Goal: Task Accomplishment & Management: Use online tool/utility

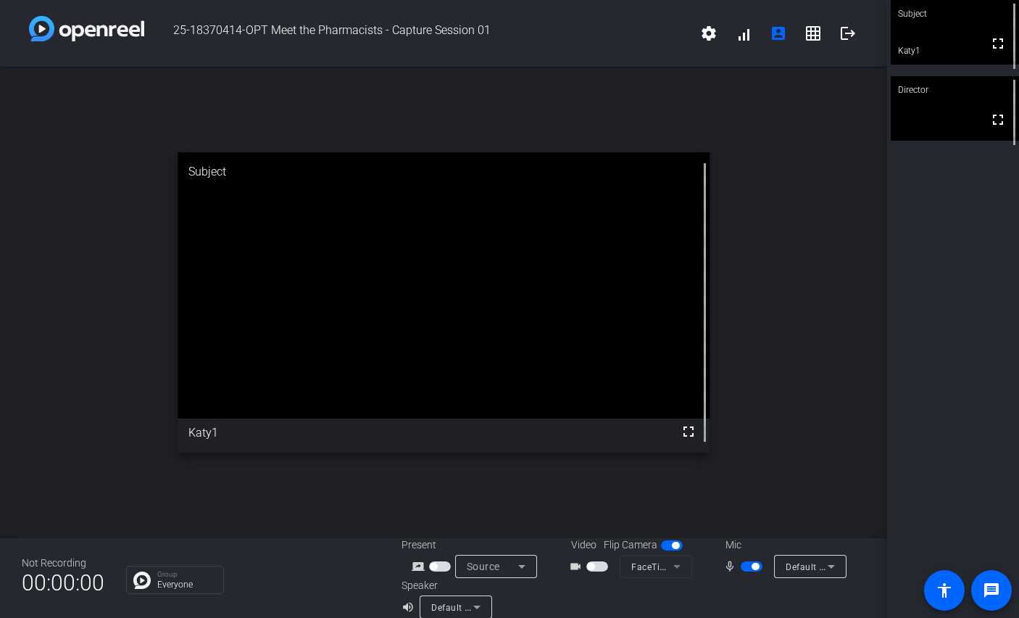
scroll to position [17, 0]
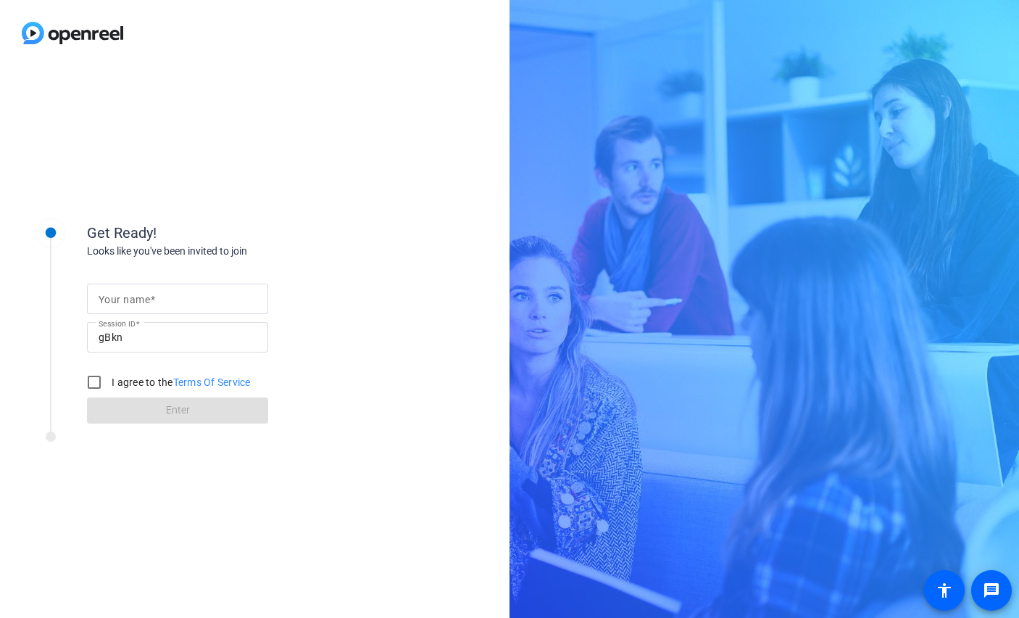
click at [133, 302] on mat-label "Your name" at bounding box center [124, 300] width 51 height 12
click at [133, 302] on input "Your name" at bounding box center [178, 298] width 158 height 17
type input "Katy"
click at [90, 382] on input "I agree to the Terms Of Service" at bounding box center [94, 382] width 29 height 29
checkbox input "true"
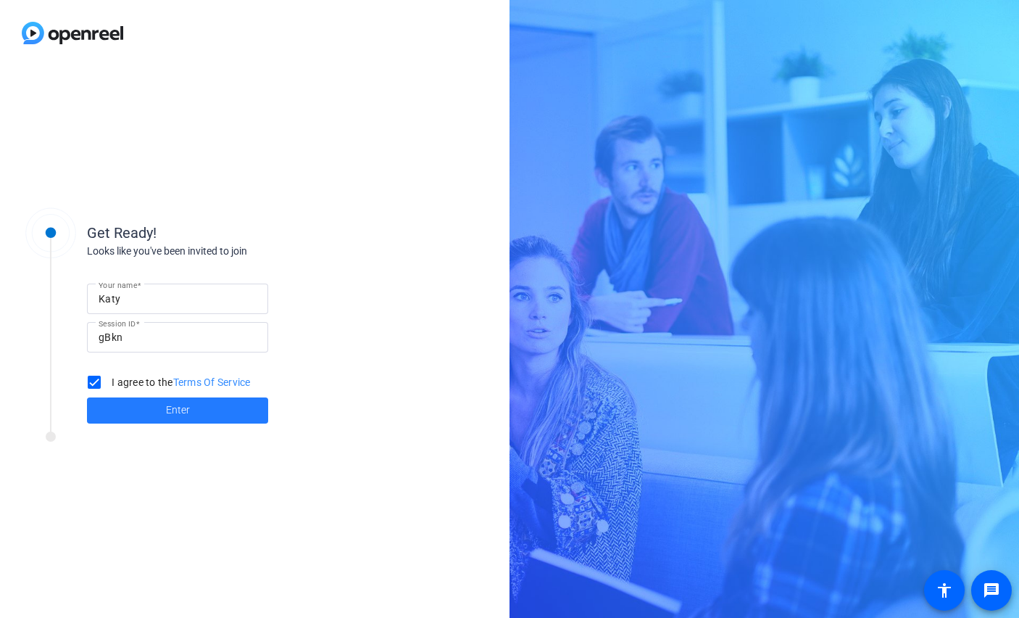
click at [127, 405] on span at bounding box center [177, 410] width 181 height 35
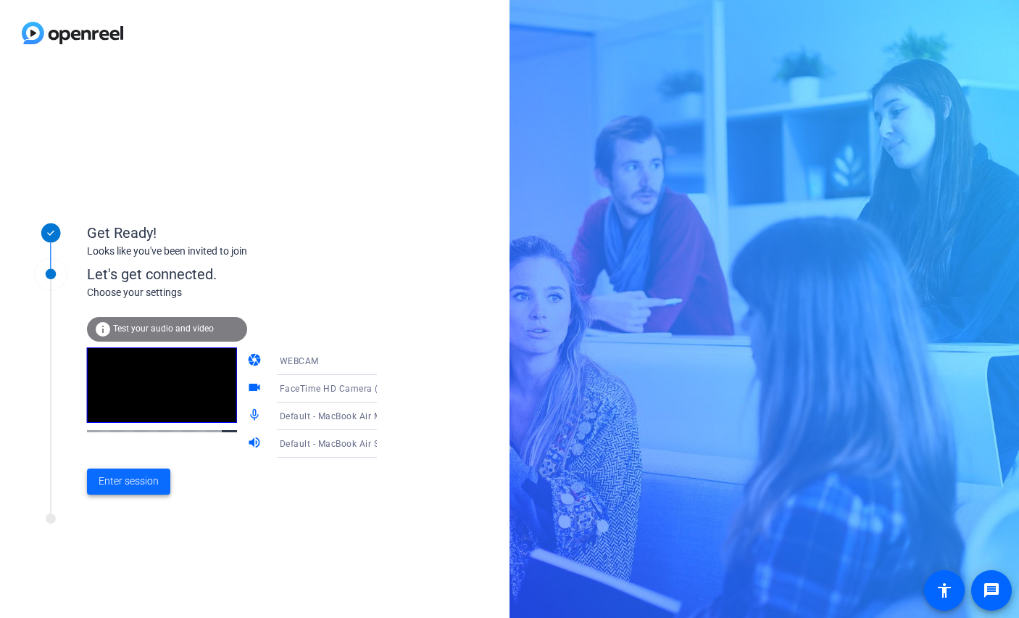
click at [128, 482] on span "Enter session" at bounding box center [129, 480] width 60 height 15
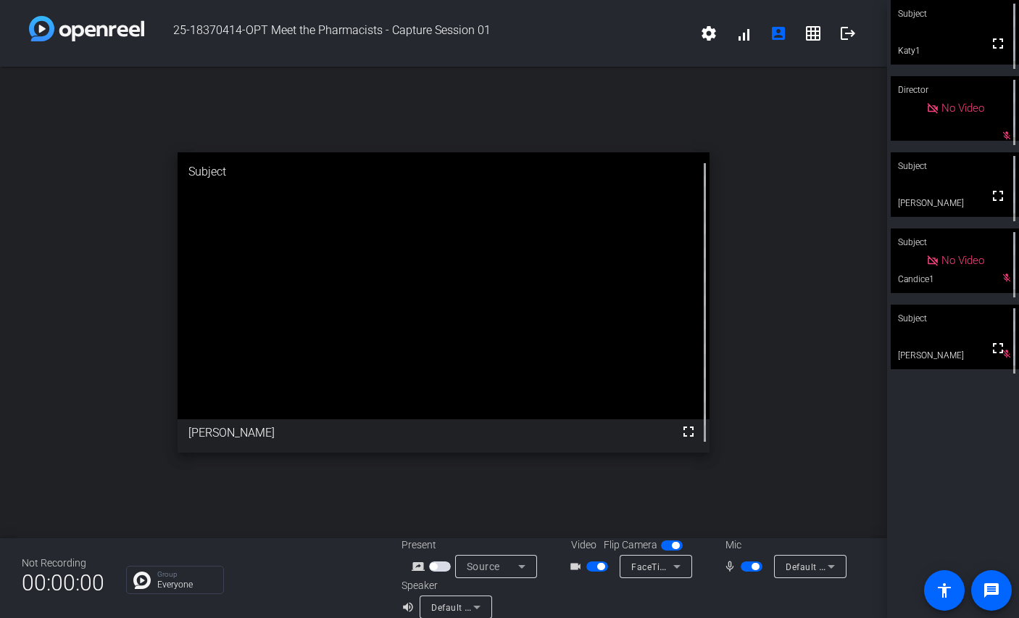
click at [750, 564] on span "button" at bounding box center [752, 566] width 22 height 10
click at [749, 559] on mat-slide-toggle at bounding box center [753, 565] width 25 height 15
click at [750, 561] on span "button" at bounding box center [752, 566] width 22 height 10
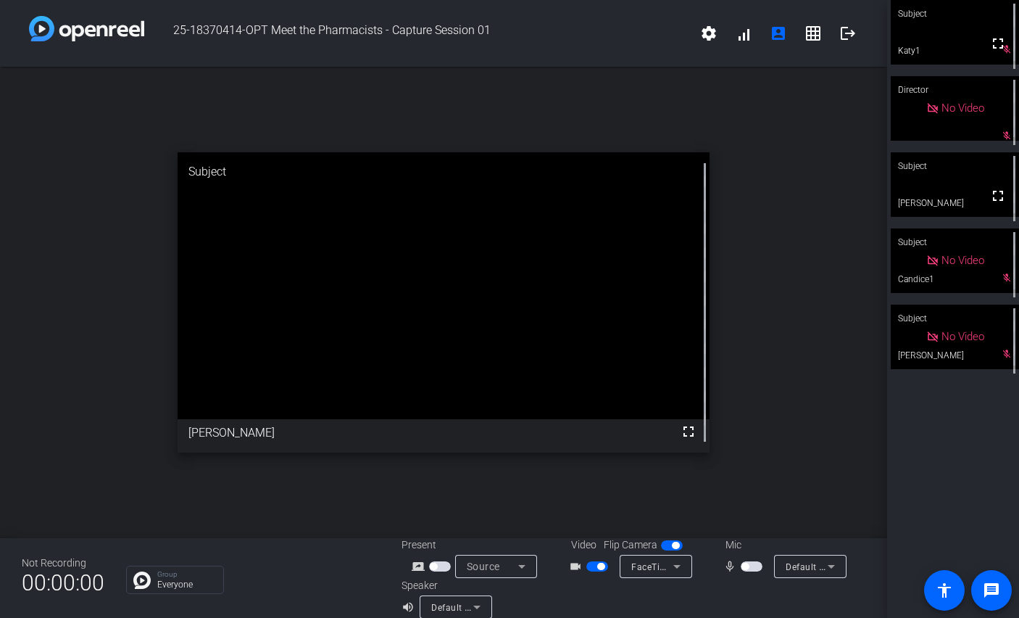
click at [748, 570] on span "button" at bounding box center [752, 566] width 22 height 10
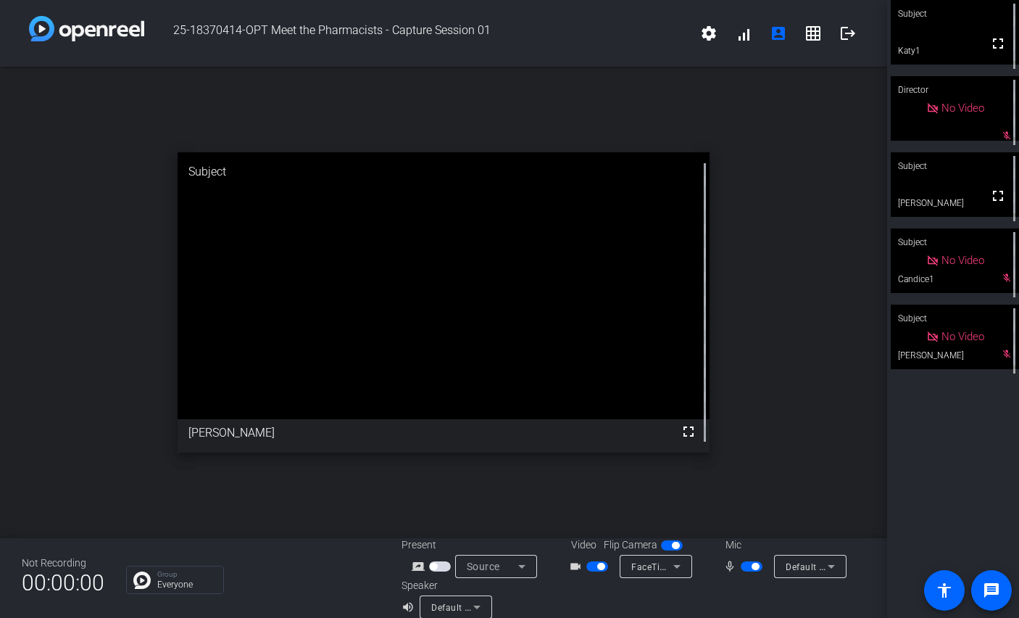
click at [748, 570] on span "button" at bounding box center [752, 566] width 22 height 10
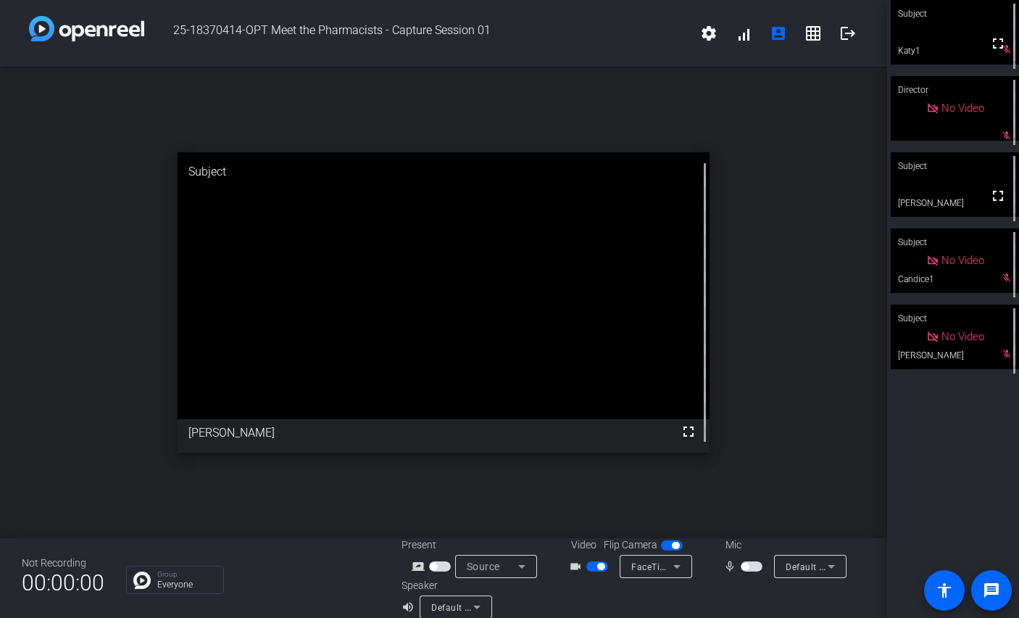
click at [748, 570] on span "button" at bounding box center [752, 566] width 22 height 10
click at [748, 569] on span "button" at bounding box center [752, 566] width 22 height 10
click at [748, 568] on span "button" at bounding box center [752, 566] width 22 height 10
click at [748, 568] on span "button" at bounding box center [745, 566] width 7 height 7
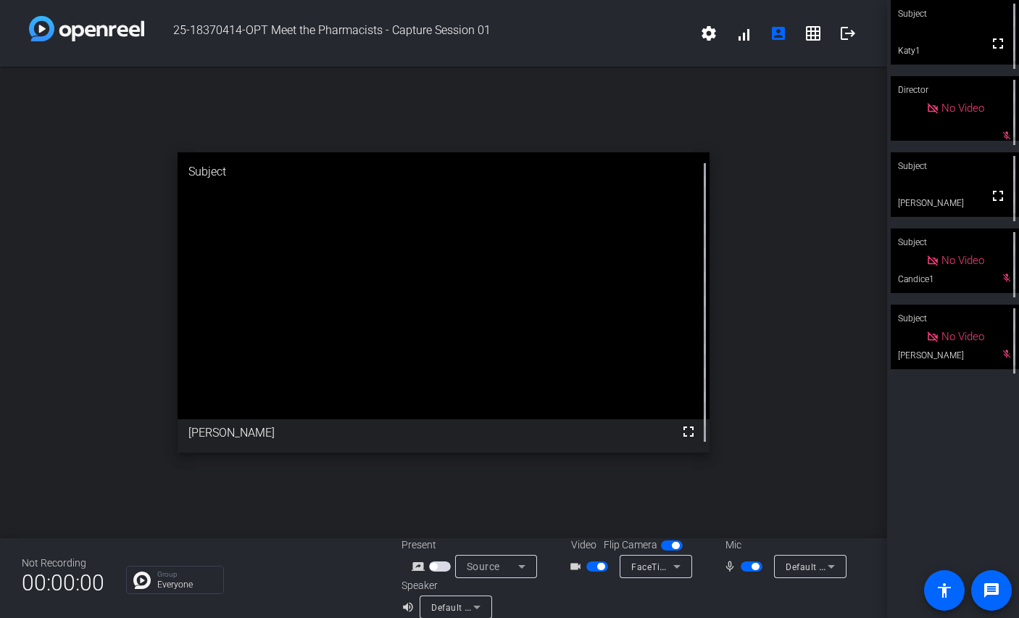
click at [748, 568] on span "button" at bounding box center [752, 566] width 22 height 10
click at [748, 568] on span "button" at bounding box center [745, 566] width 7 height 7
click at [748, 568] on span "button" at bounding box center [752, 566] width 22 height 10
click at [750, 564] on span "button" at bounding box center [752, 566] width 22 height 10
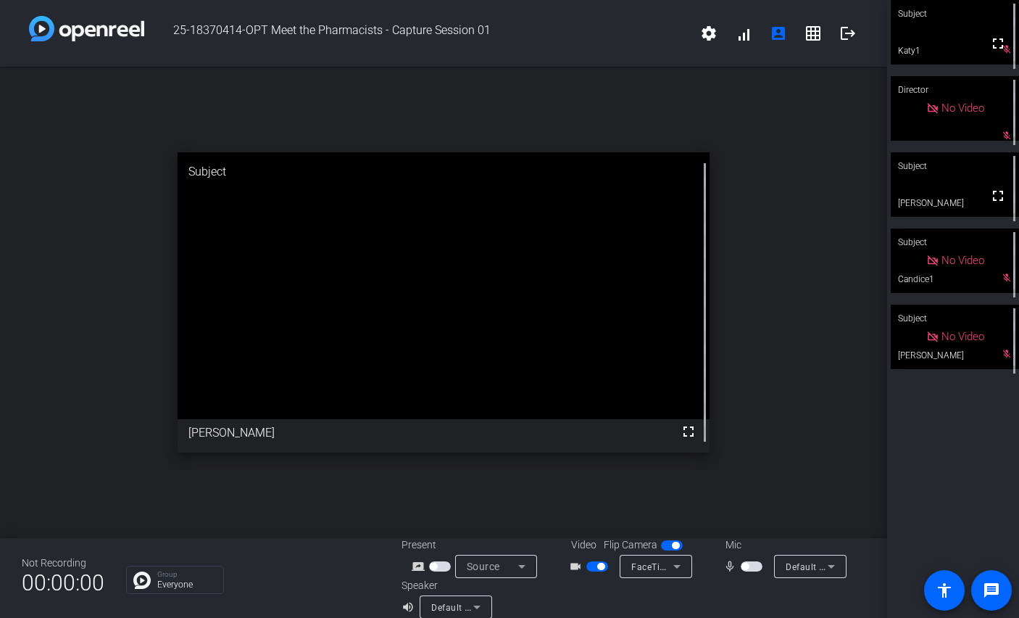
click at [750, 564] on span "button" at bounding box center [752, 566] width 22 height 10
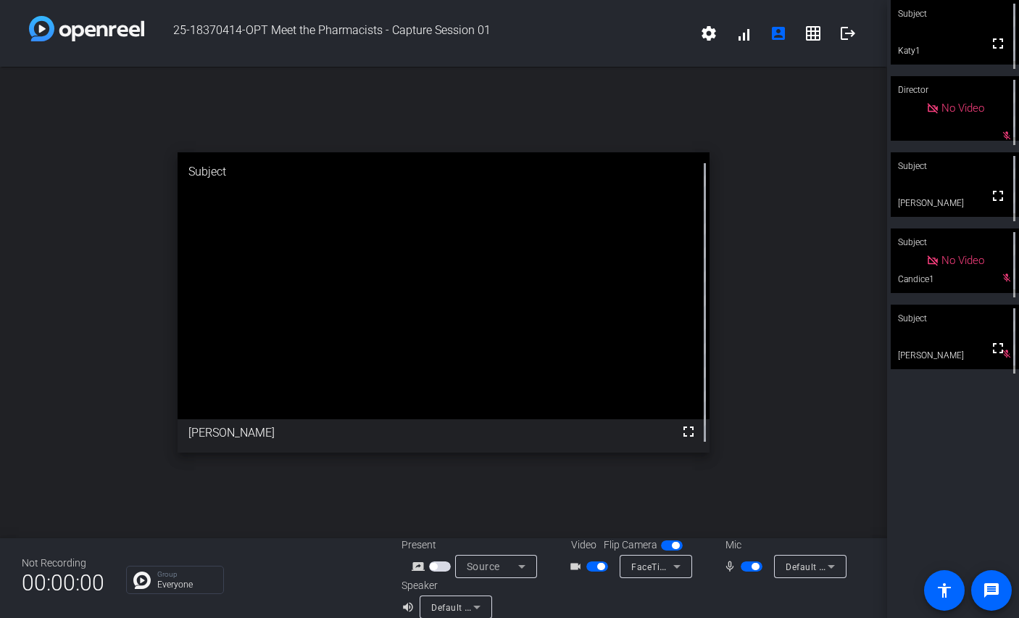
click at [750, 564] on span "button" at bounding box center [752, 566] width 22 height 10
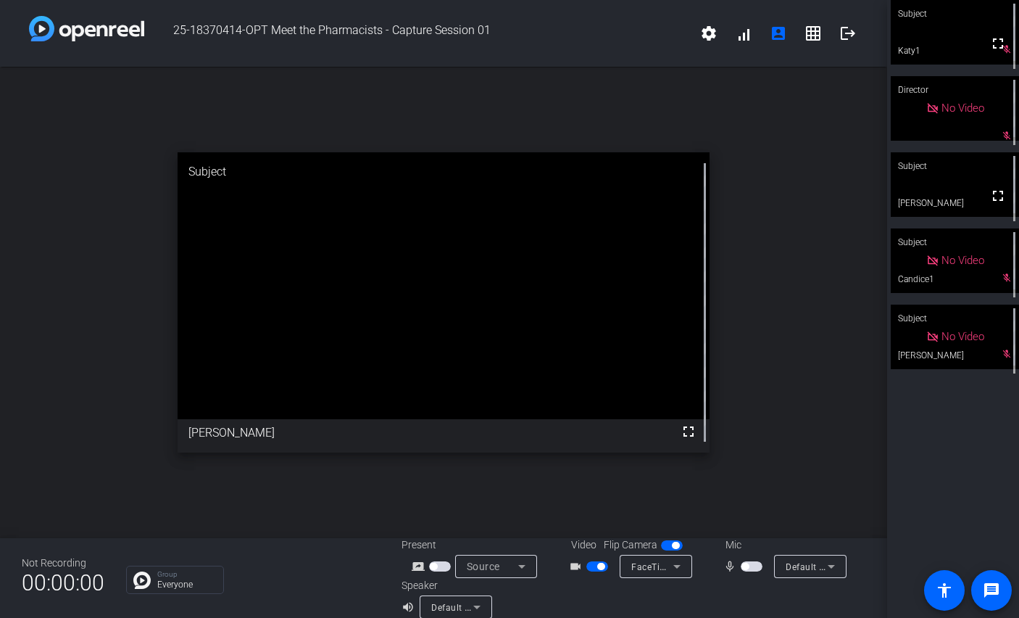
click at [750, 560] on mat-slide-toggle at bounding box center [753, 565] width 25 height 15
click at [752, 568] on span "button" at bounding box center [752, 566] width 22 height 10
click at [752, 568] on span "button" at bounding box center [755, 566] width 7 height 7
click at [752, 568] on span "button" at bounding box center [752, 566] width 22 height 10
click at [752, 568] on span "button" at bounding box center [755, 566] width 7 height 7
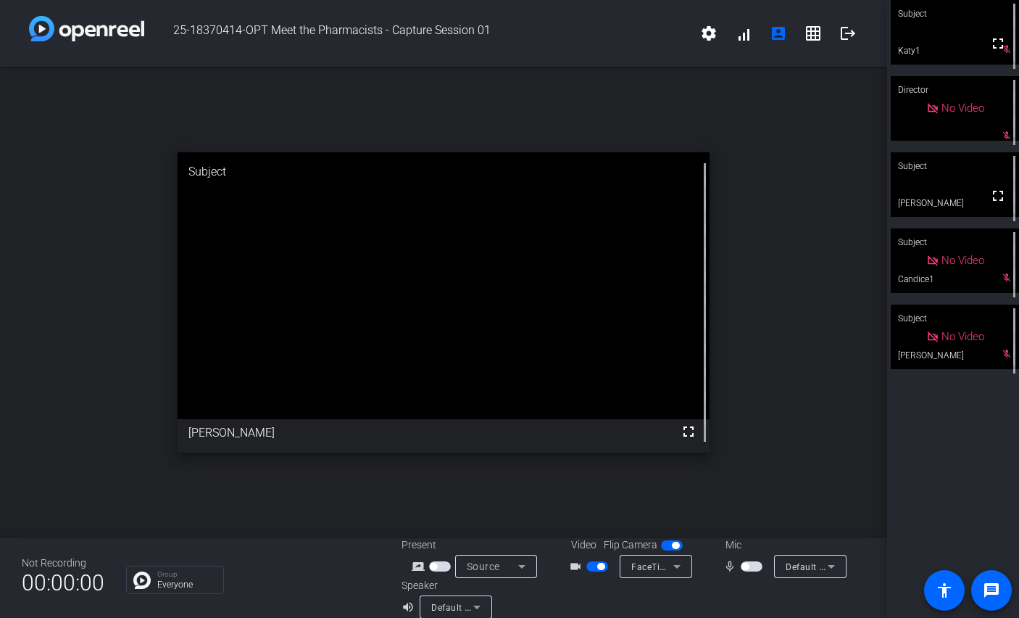
click at [752, 568] on span "button" at bounding box center [752, 566] width 22 height 10
